Goal: Navigation & Orientation: Go to known website

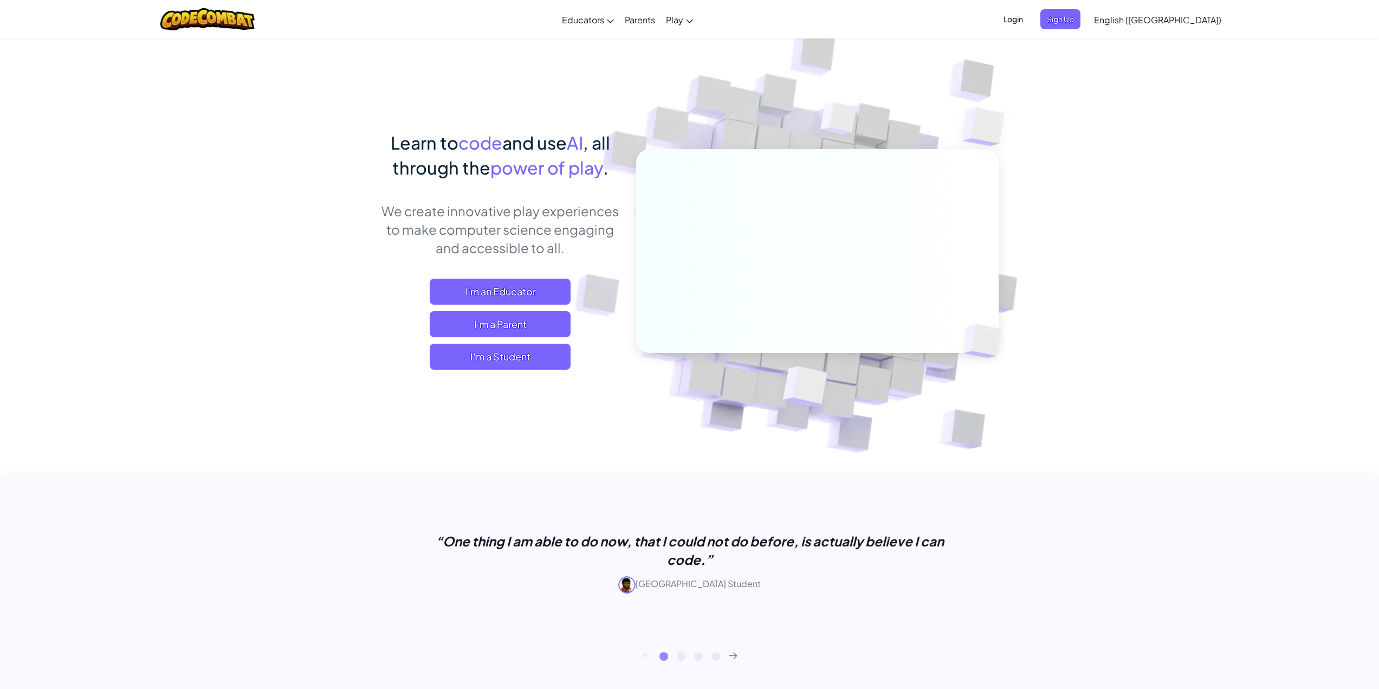
click at [1030, 13] on span "Login" at bounding box center [1013, 19] width 33 height 20
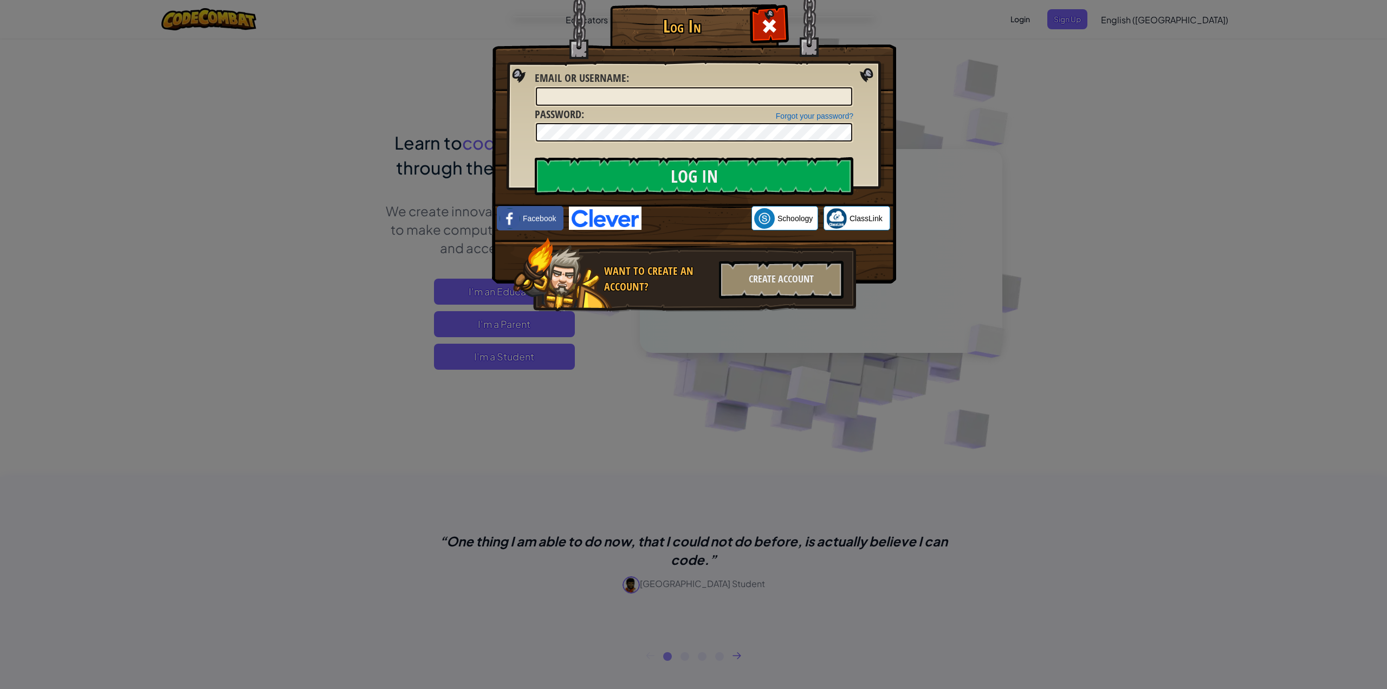
click at [1132, 250] on div "Log In Unknown Error Email or Username : Forgot your password? Password : Log I…" at bounding box center [693, 344] width 1387 height 689
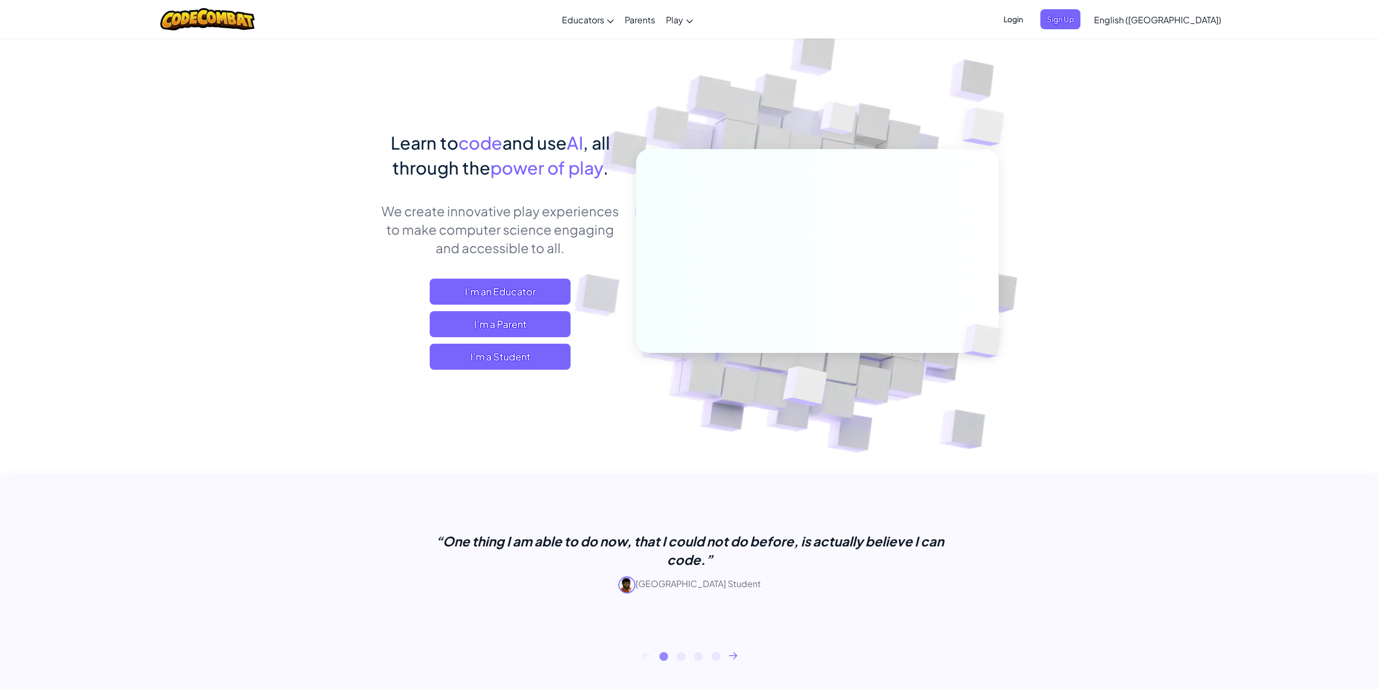
click at [1030, 12] on span "Login" at bounding box center [1013, 19] width 33 height 20
